Goal: Find specific page/section: Find specific page/section

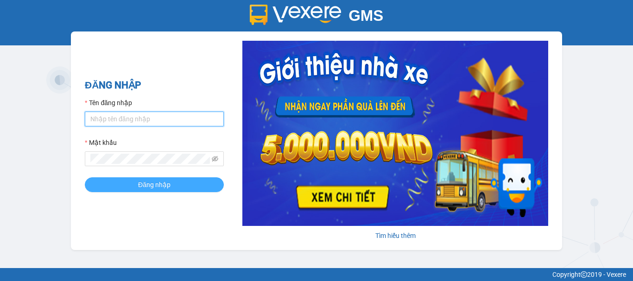
type input "camloan.cuctunglimo"
click at [123, 183] on button "Đăng nhập" at bounding box center [154, 185] width 139 height 15
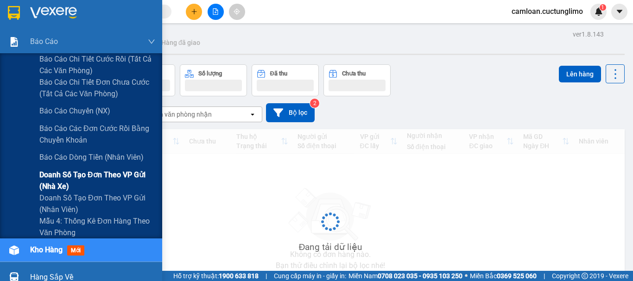
click at [45, 179] on span "Doanh số tạo đơn theo VP gửi (nhà xe)" at bounding box center [97, 180] width 116 height 23
